Goal: Transaction & Acquisition: Book appointment/travel/reservation

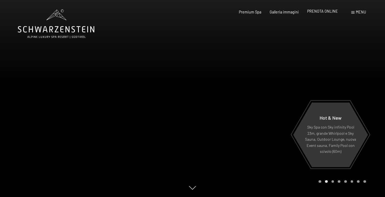
click at [321, 13] on div "PRENOTA ONLINE" at bounding box center [322, 11] width 31 height 5
click at [322, 10] on span "PRENOTA ONLINE" at bounding box center [322, 11] width 31 height 5
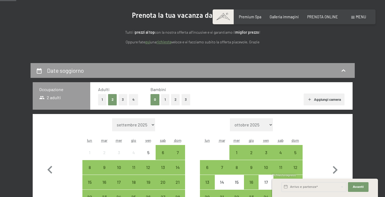
scroll to position [81, 0]
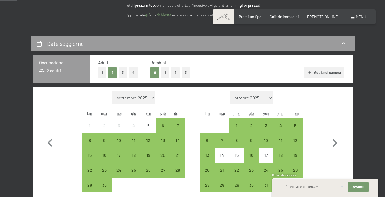
click at [159, 94] on form "Mese/anno [DATE] [DATE] [DATE] [DATE] [DATE] [DATE] [DATE] [DATE] [DATE] [DATE]…" at bounding box center [133, 98] width 103 height 13
click at [153, 100] on select "settembre 2025 ottobre 2025 novembre 2025 dicembre 2025 gennaio 2026 febbraio 2…" at bounding box center [133, 98] width 43 height 13
select select "2026-08-01"
select select "2026-09-01"
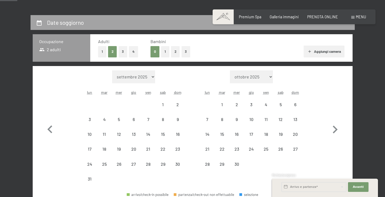
select select "2026-08-01"
select select "2026-09-01"
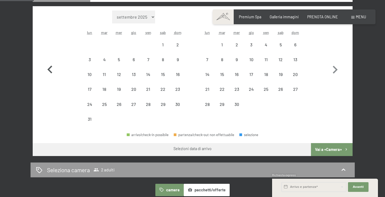
click at [51, 39] on button "button" at bounding box center [50, 69] width 16 height 116
select select "2026-07-01"
select select "2026-08-01"
select select "2026-07-01"
select select "2026-08-01"
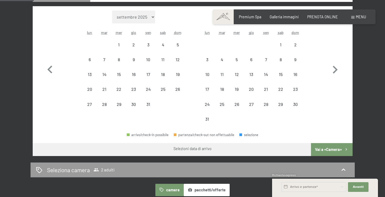
click at [137, 16] on select "settembre 2025 ottobre 2025 novembre 2025 dicembre 2025 gennaio 2026 febbraio 2…" at bounding box center [133, 17] width 43 height 13
select select "2026-08-01"
select select "2026-09-01"
click at [85, 87] on div "17" at bounding box center [89, 93] width 13 height 13
select select "2026-08-01"
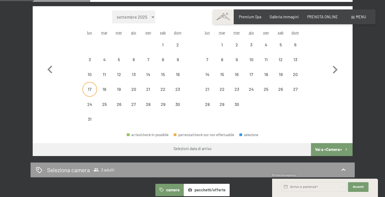
select select "2026-09-01"
click at [87, 108] on div "24" at bounding box center [89, 108] width 13 height 13
select select "2026-08-01"
select select "2026-09-01"
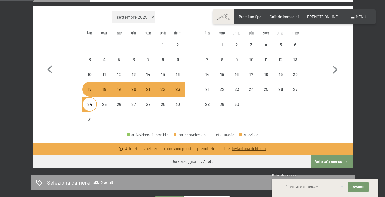
click at [125, 21] on select "settembre 2025 ottobre 2025 novembre 2025 dicembre 2025 gennaio 2026 febbraio 2…" at bounding box center [133, 17] width 43 height 13
select select "2026-03-01"
select select "2026-04-01"
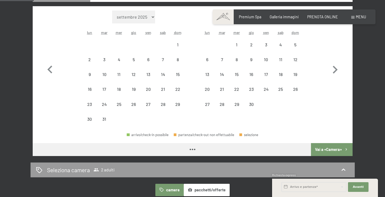
select select "2026-03-01"
select select "2026-04-01"
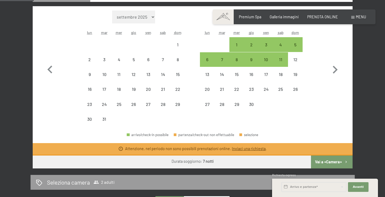
select select "2026-03-01"
select select "2026-04-01"
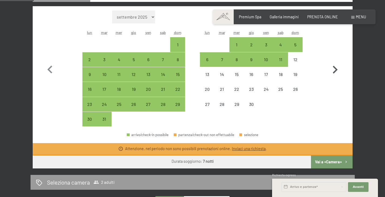
click at [330, 71] on icon "button" at bounding box center [335, 70] width 16 height 16
select select "2026-04-01"
select select "2026-05-01"
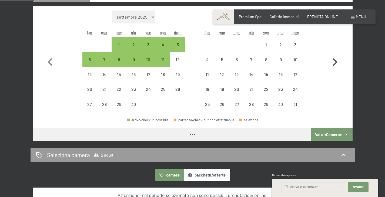
select select "2026-04-01"
select select "2026-05-01"
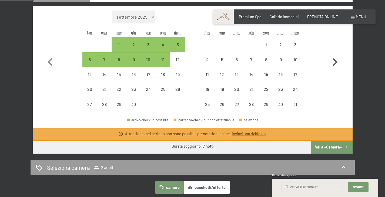
click at [330, 71] on button "button" at bounding box center [335, 62] width 16 height 102
select select "2026-05-01"
select select "2026-06-01"
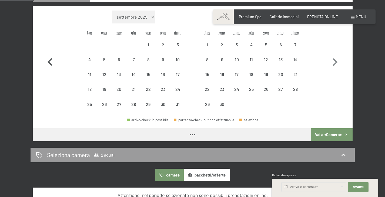
select select "2026-05-01"
select select "2026-06-01"
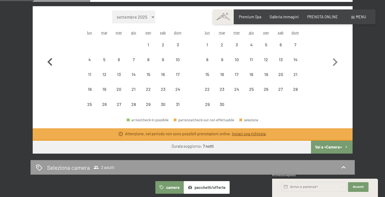
click at [49, 64] on icon "button" at bounding box center [50, 63] width 16 height 16
select select "2026-04-01"
select select "2026-05-01"
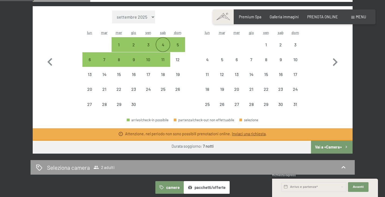
click at [164, 47] on div "4" at bounding box center [162, 49] width 13 height 13
select select "2026-04-01"
select select "2026-05-01"
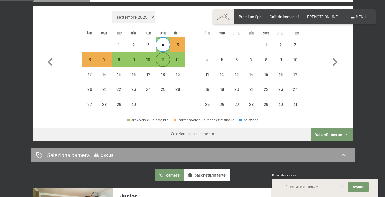
click at [164, 62] on div "11" at bounding box center [162, 64] width 13 height 13
select select "2026-04-01"
select select "2026-05-01"
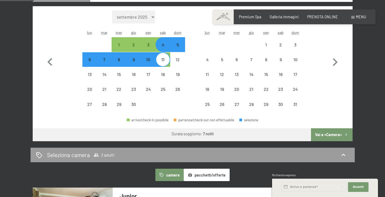
click at [324, 131] on button "Vai a «Camera»" at bounding box center [331, 135] width 41 height 13
select select "2026-04-01"
select select "2026-05-01"
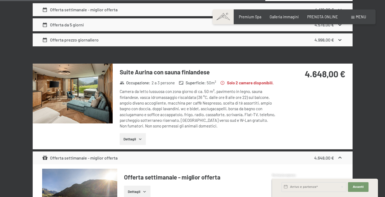
scroll to position [1818, 0]
